Goal: Task Accomplishment & Management: Complete application form

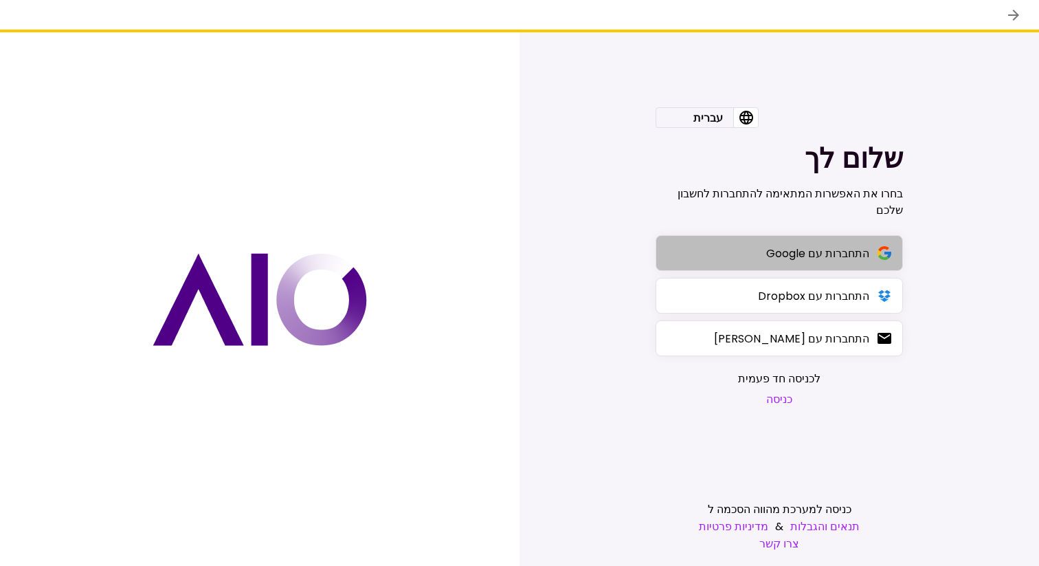
click at [834, 267] on button "התחברות עם Google" at bounding box center [779, 253] width 247 height 36
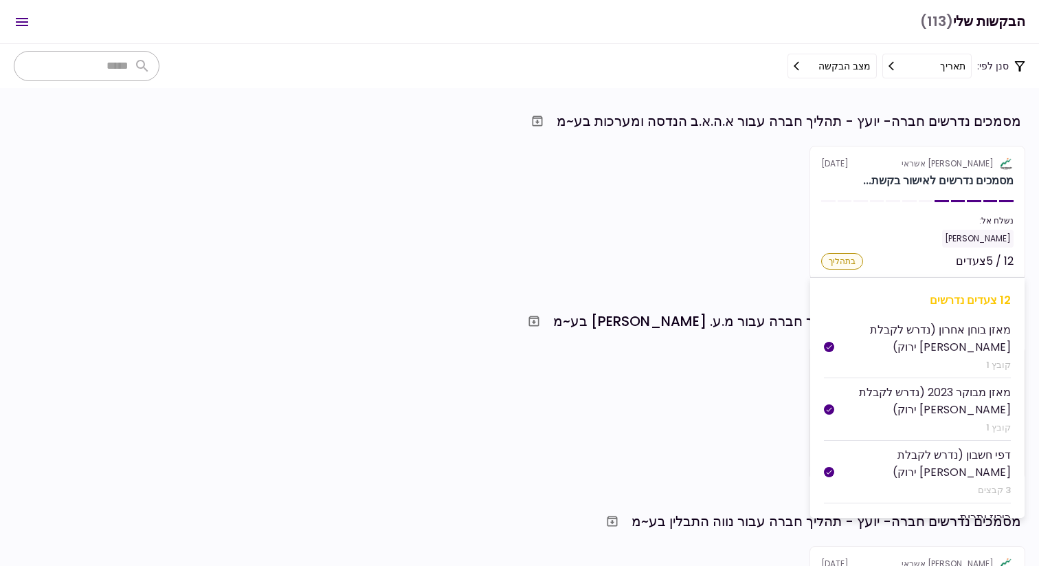
click at [941, 211] on section "אלטשולר שחם אשראי [DATE] מסמכים נדרשים לאישור בקשת... נשלח אל: [PERSON_NAME] 12…" at bounding box center [918, 213] width 216 height 134
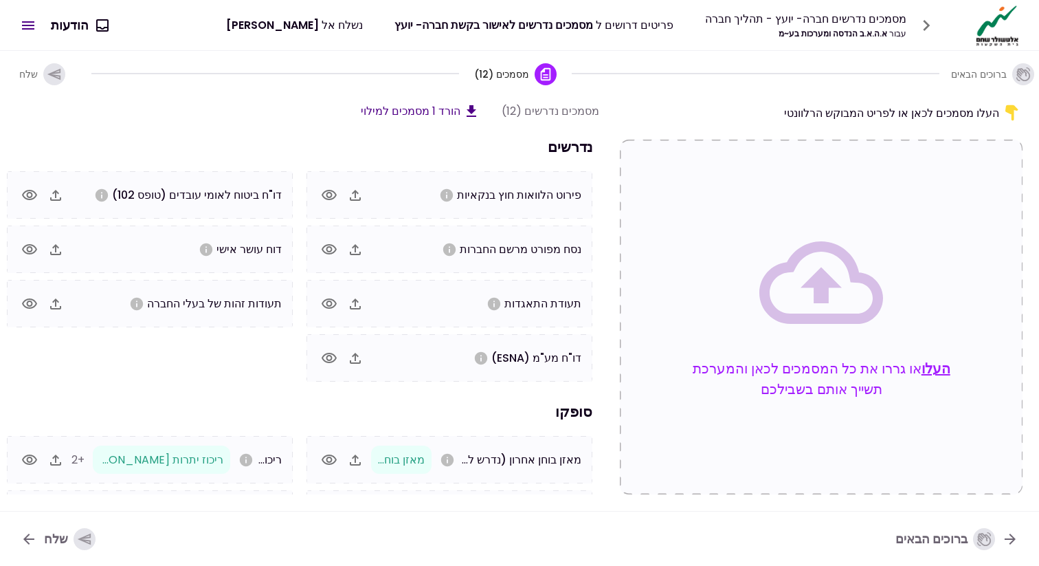
click at [944, 366] on button "העלו" at bounding box center [936, 368] width 29 height 21
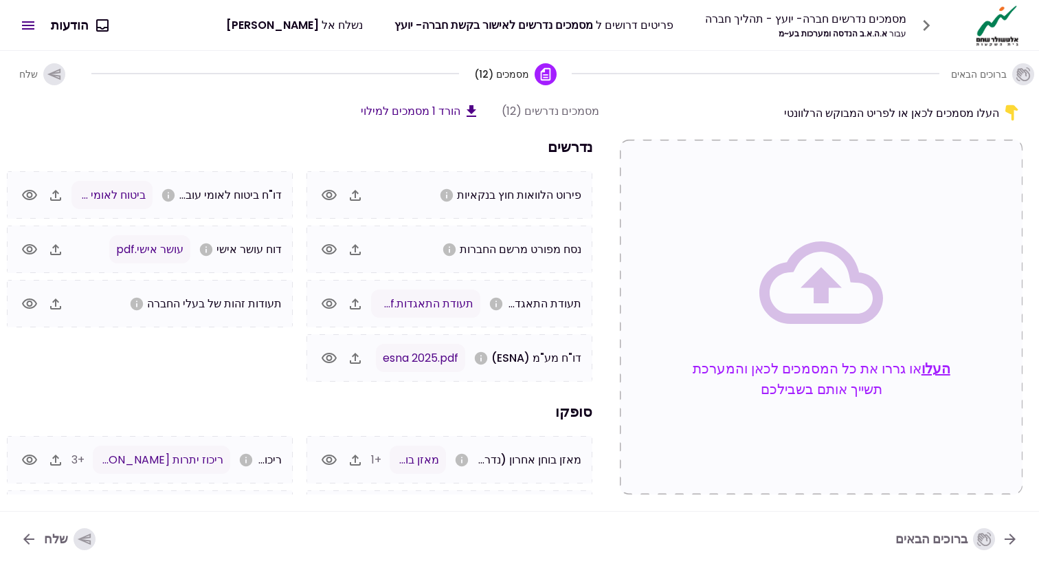
click at [52, 535] on div "שלח" at bounding box center [70, 539] width 52 height 22
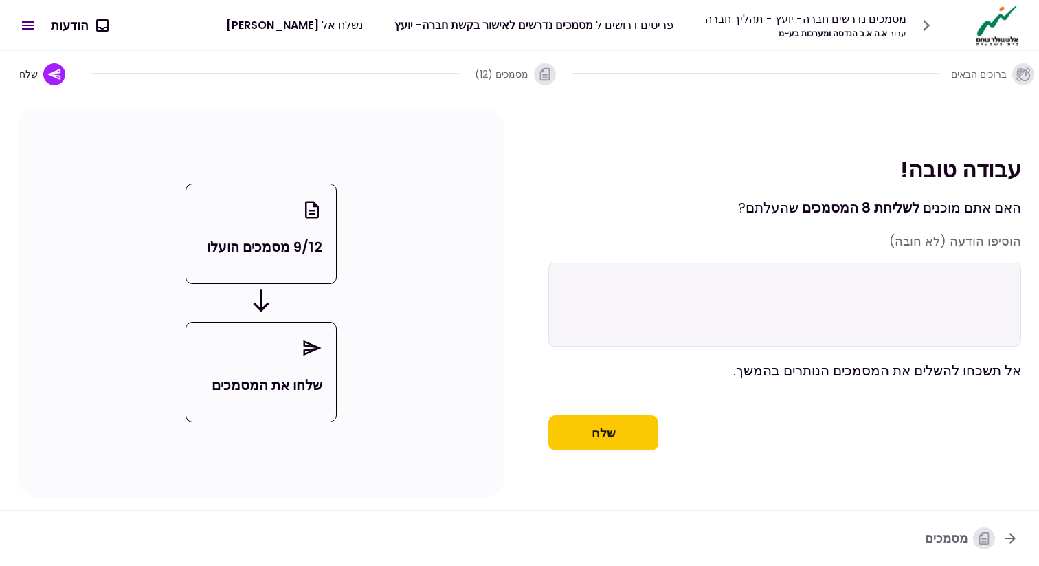
click at [605, 442] on button "שלח" at bounding box center [603, 433] width 110 height 36
